Goal: Navigation & Orientation: Find specific page/section

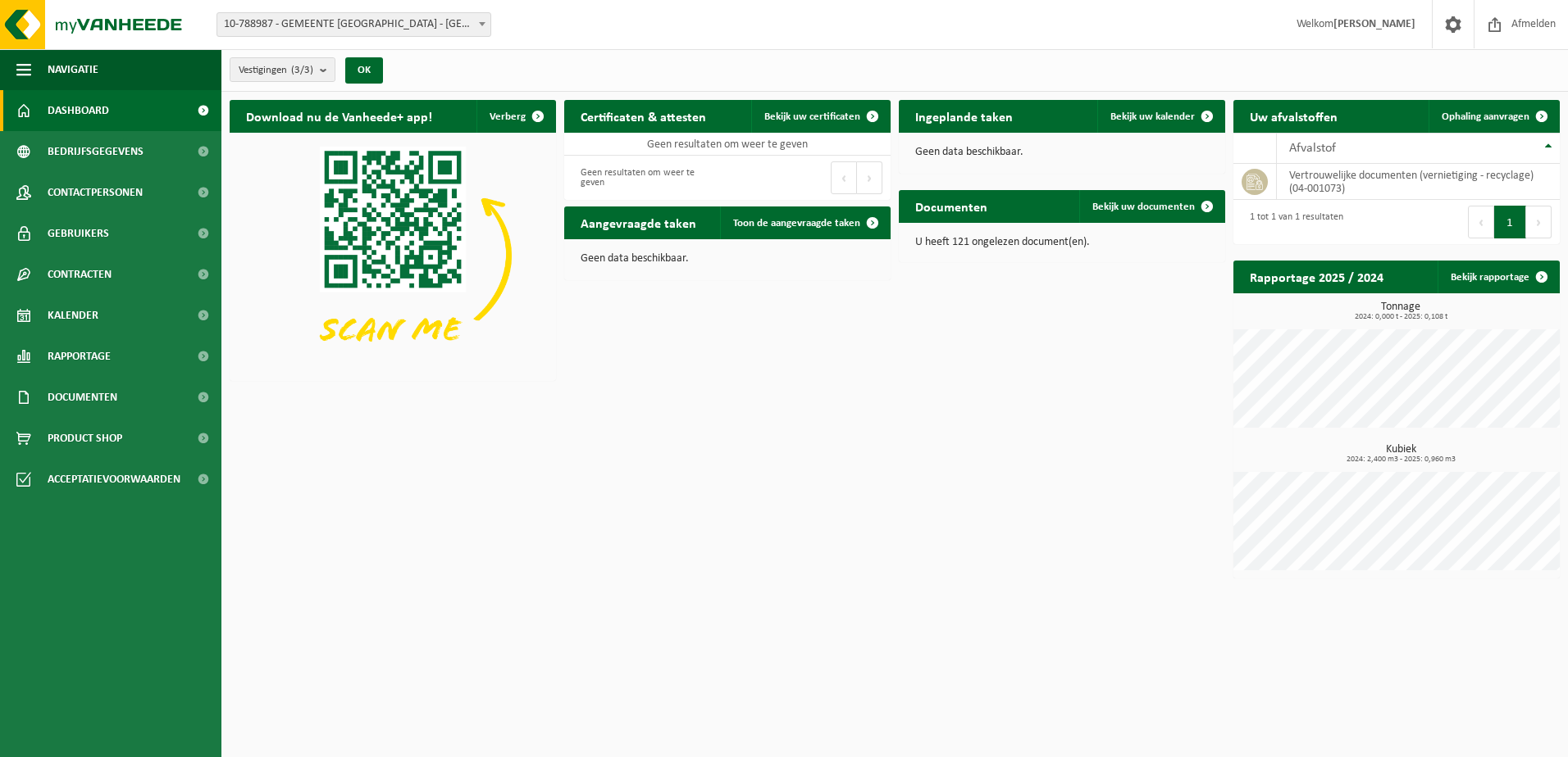
click at [1017, 245] on p "U heeft 121 ongelezen document(en)." at bounding box center [1062, 242] width 294 height 11
click at [1155, 206] on span "Bekijk uw documenten" at bounding box center [1144, 206] width 103 height 10
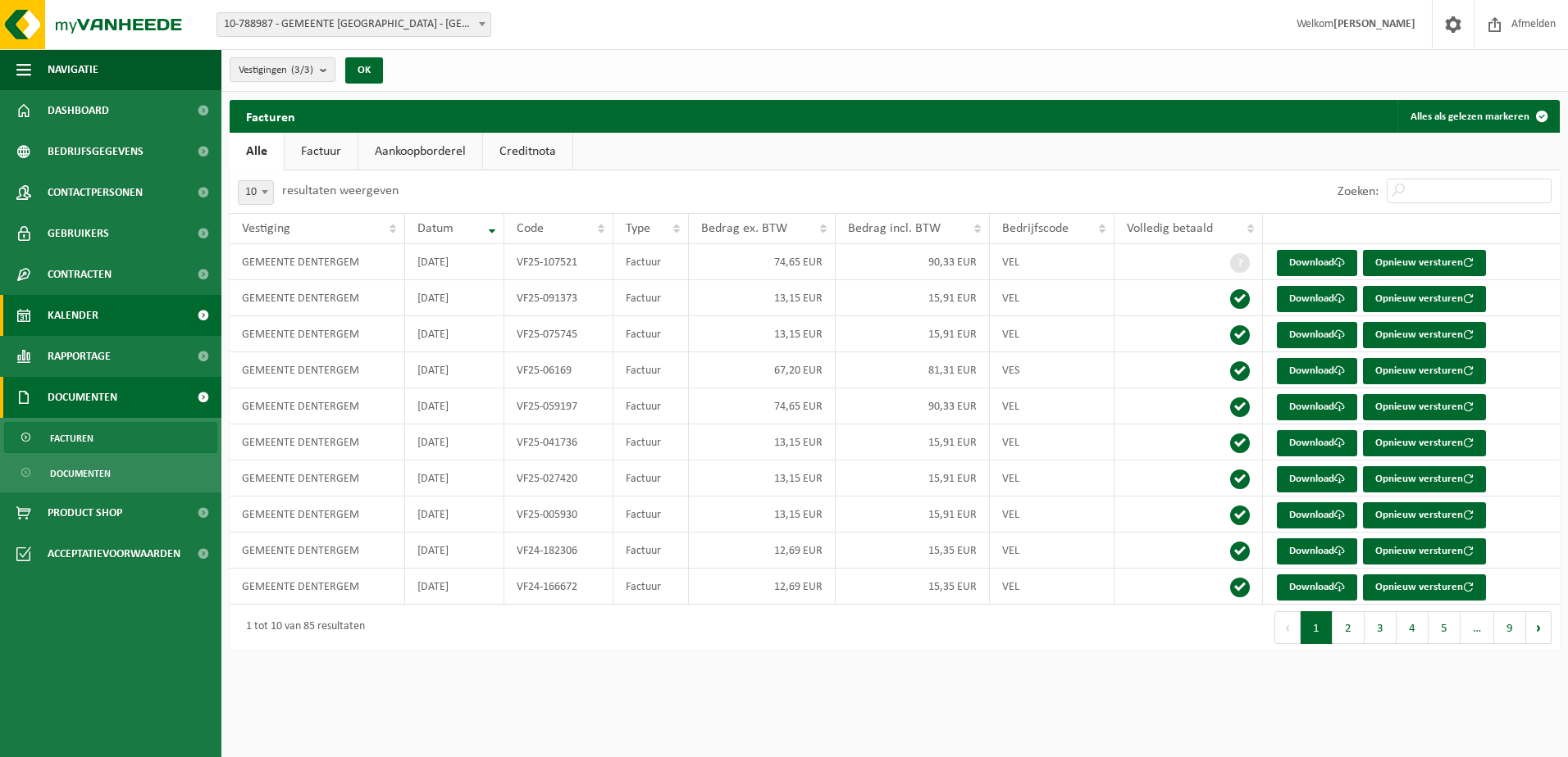
click at [112, 316] on link "Kalender" at bounding box center [111, 315] width 221 height 41
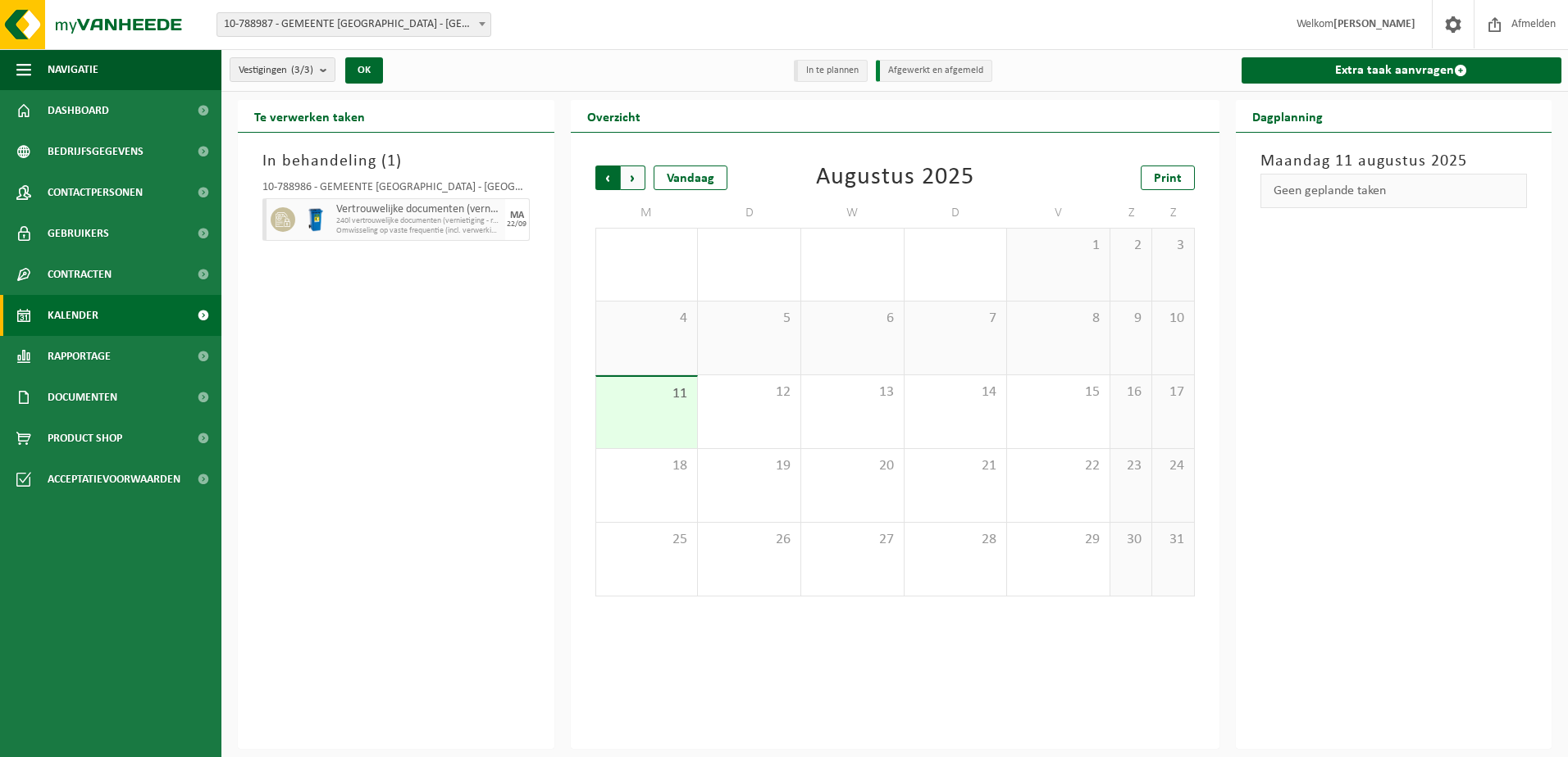
click at [632, 175] on span "Volgende" at bounding box center [633, 178] width 24 height 24
